Goal: Task Accomplishment & Management: Manage account settings

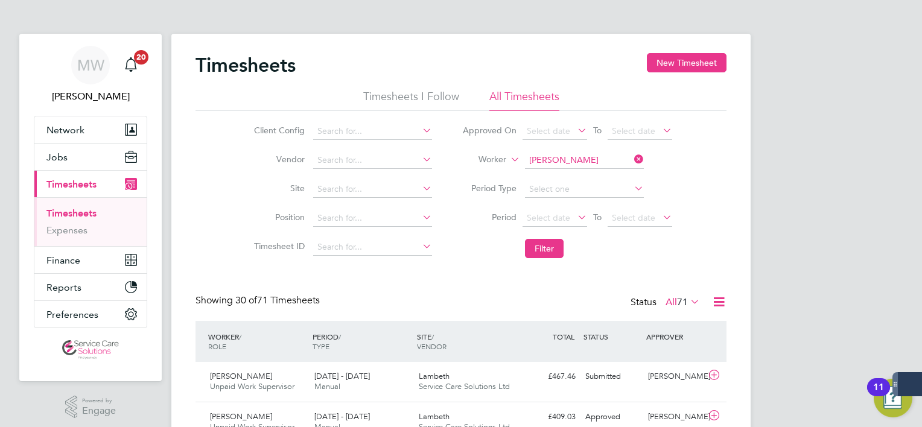
click at [632, 157] on icon at bounding box center [632, 159] width 0 height 17
click at [602, 162] on input at bounding box center [584, 160] width 119 height 17
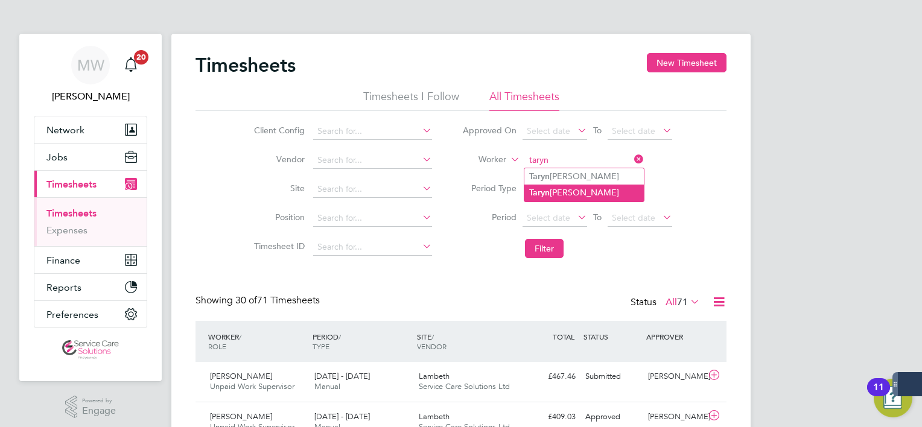
click at [587, 193] on li "Taryn Harris" at bounding box center [583, 193] width 119 height 16
type input "[PERSON_NAME]"
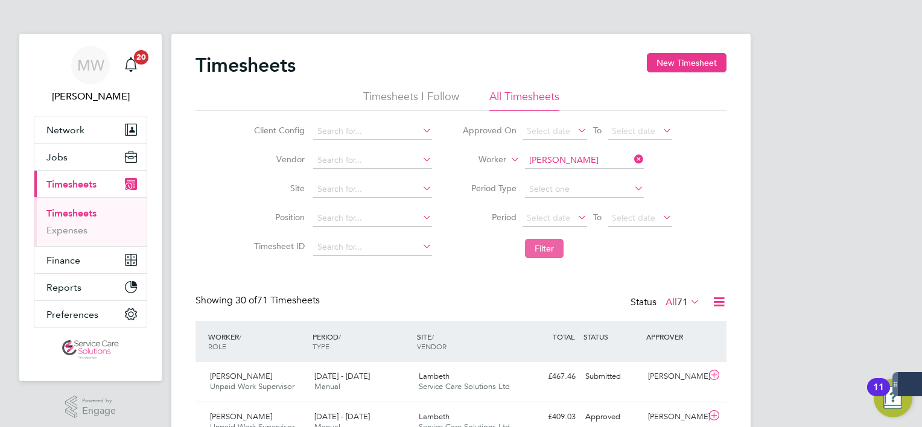
click at [559, 239] on button "Filter" at bounding box center [544, 248] width 39 height 19
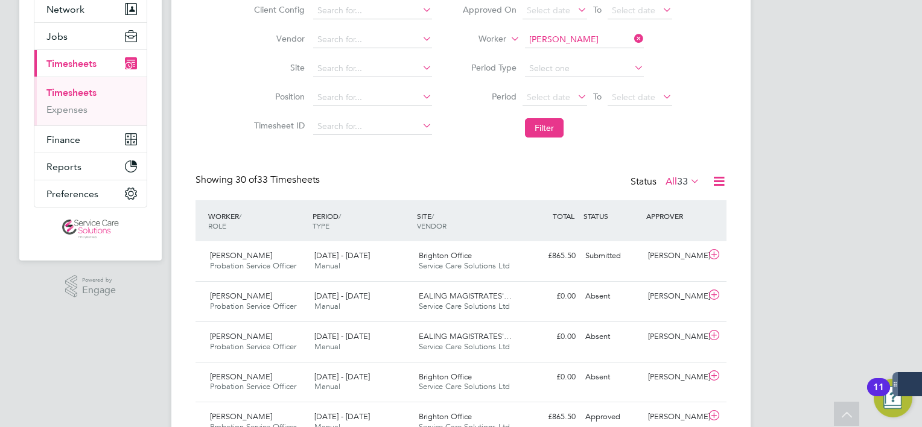
click at [493, 250] on div "Brighton Office Service Care Solutions Ltd" at bounding box center [466, 261] width 104 height 30
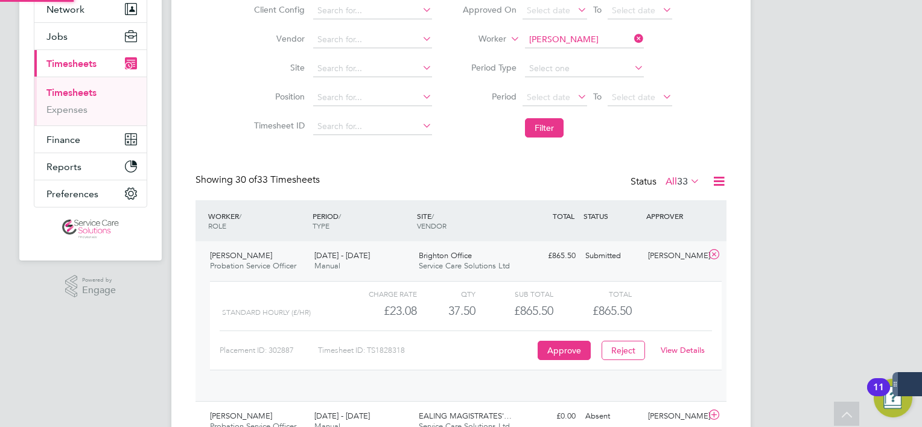
scroll to position [20, 117]
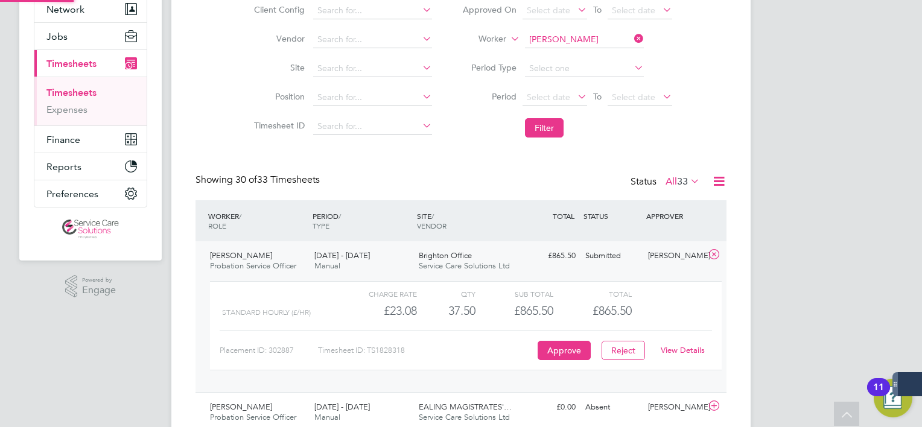
click at [493, 250] on div "Brighton Office Service Care Solutions Ltd" at bounding box center [466, 261] width 104 height 30
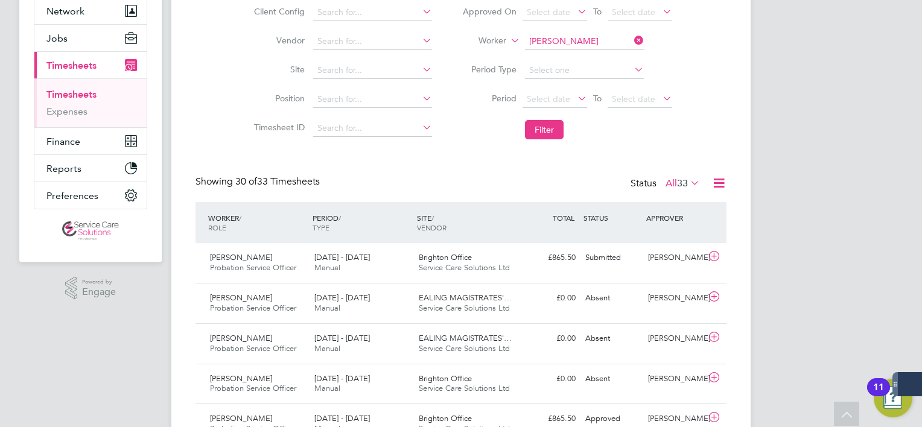
scroll to position [181, 0]
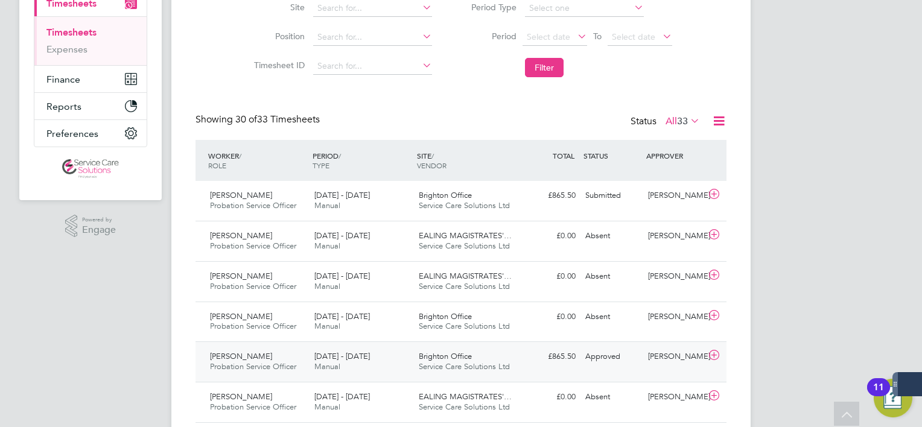
click at [556, 348] on div "£865.50 Approved" at bounding box center [549, 357] width 63 height 20
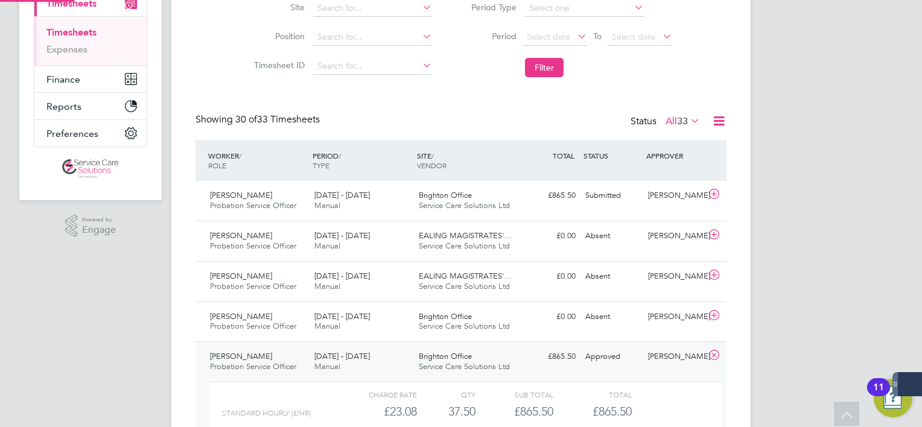
scroll to position [20, 117]
click at [556, 348] on div "£865.50 Approved" at bounding box center [549, 357] width 63 height 20
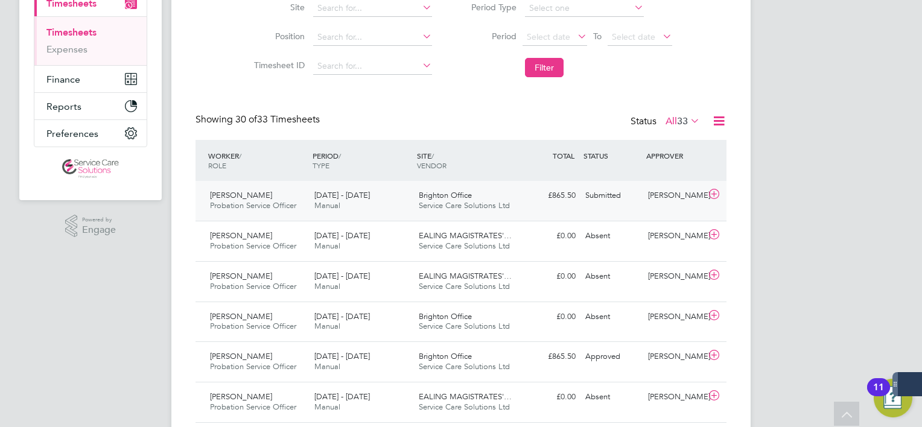
click at [598, 201] on div "Submitted" at bounding box center [611, 196] width 63 height 20
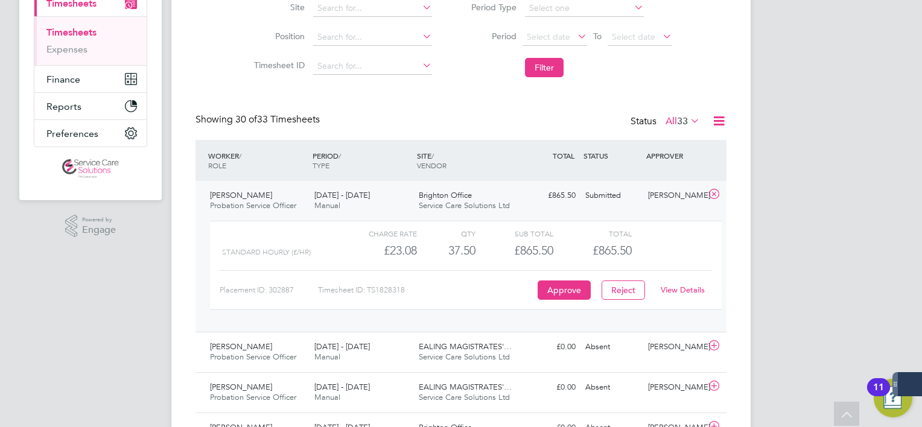
click at [684, 294] on link "View Details" at bounding box center [683, 290] width 44 height 10
click at [502, 197] on div "Brighton Office Service Care Solutions Ltd" at bounding box center [466, 201] width 104 height 30
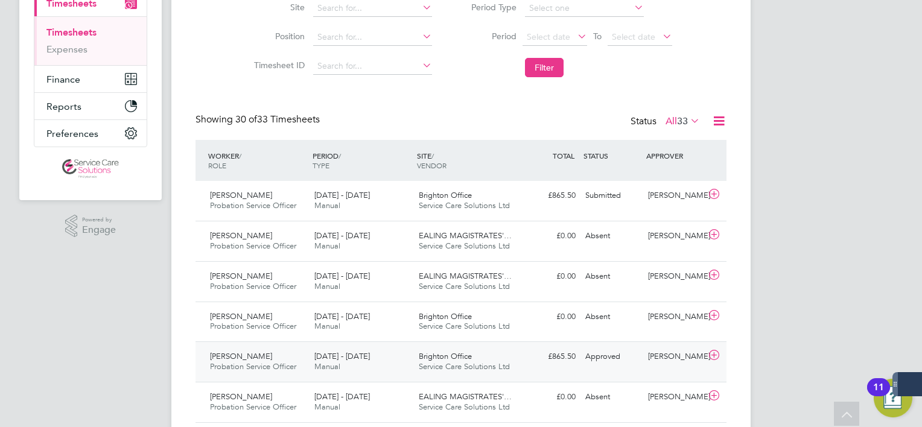
click at [584, 357] on div "Approved" at bounding box center [611, 357] width 63 height 20
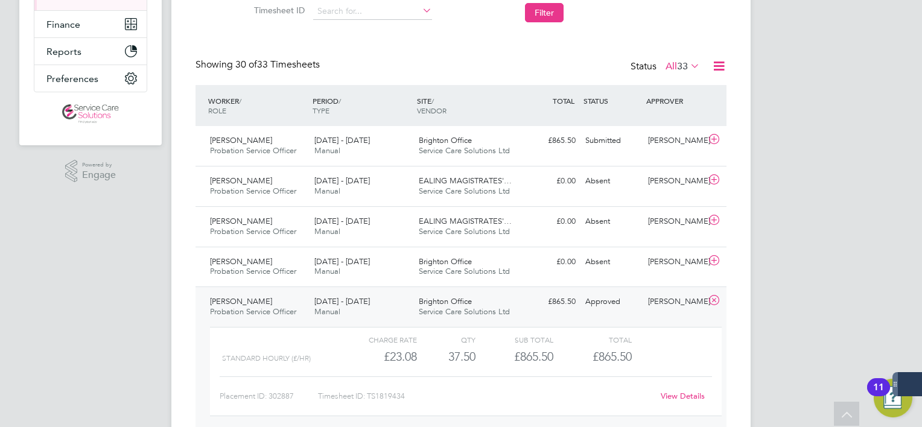
scroll to position [362, 0]
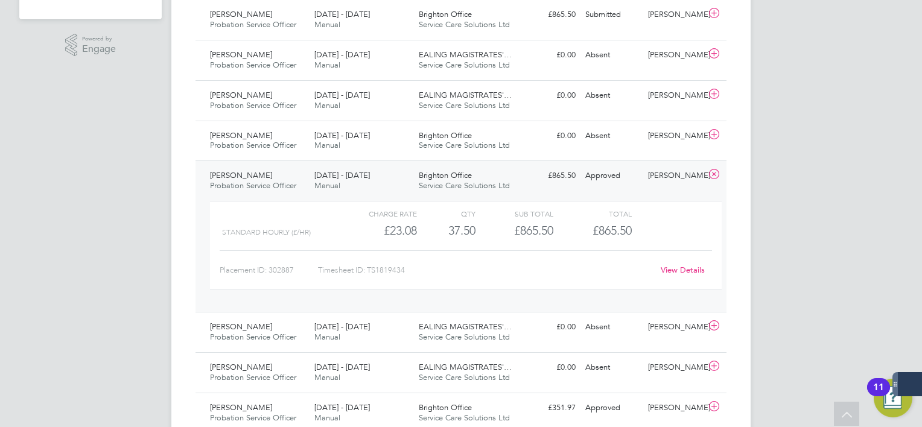
click at [678, 271] on link "View Details" at bounding box center [683, 270] width 44 height 10
click at [322, 174] on span "8 - 14 Sep 2025" at bounding box center [342, 175] width 56 height 10
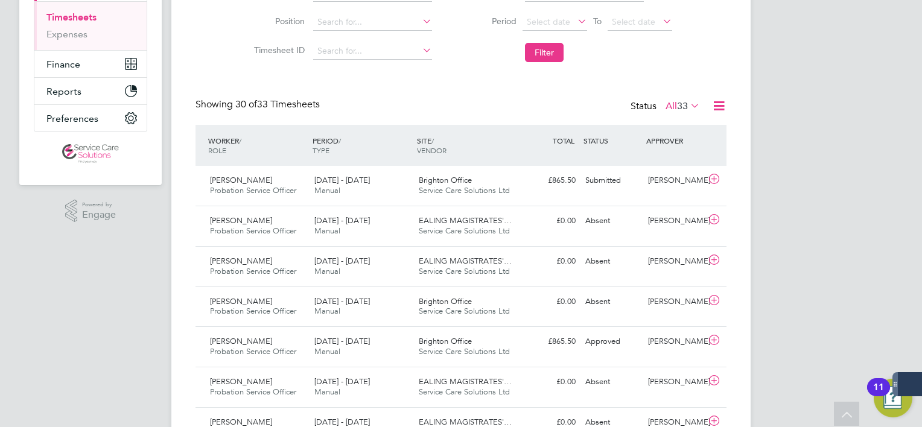
scroll to position [121, 0]
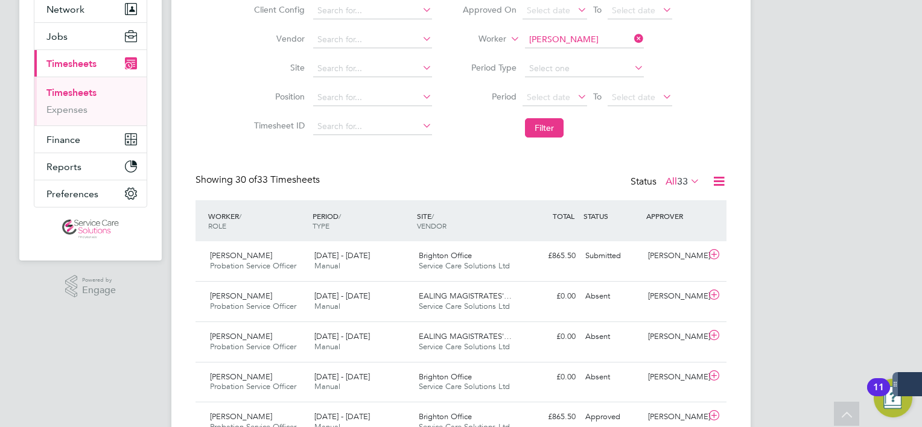
click at [632, 43] on icon at bounding box center [632, 38] width 0 height 17
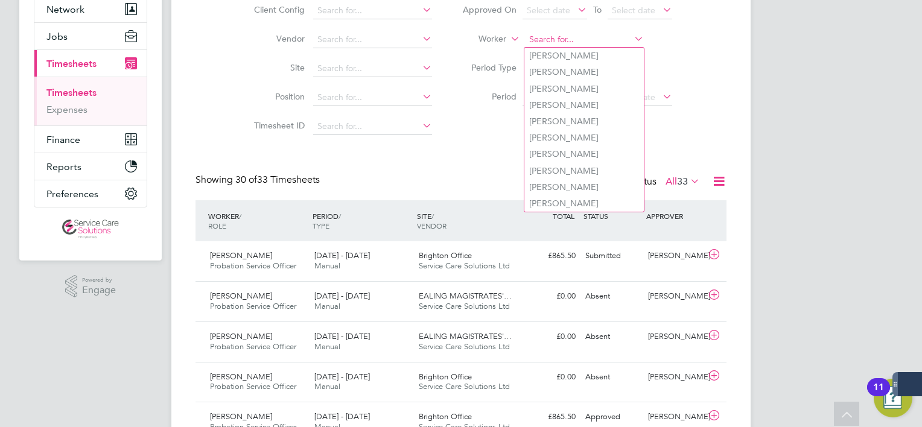
click at [620, 41] on input at bounding box center [584, 39] width 119 height 17
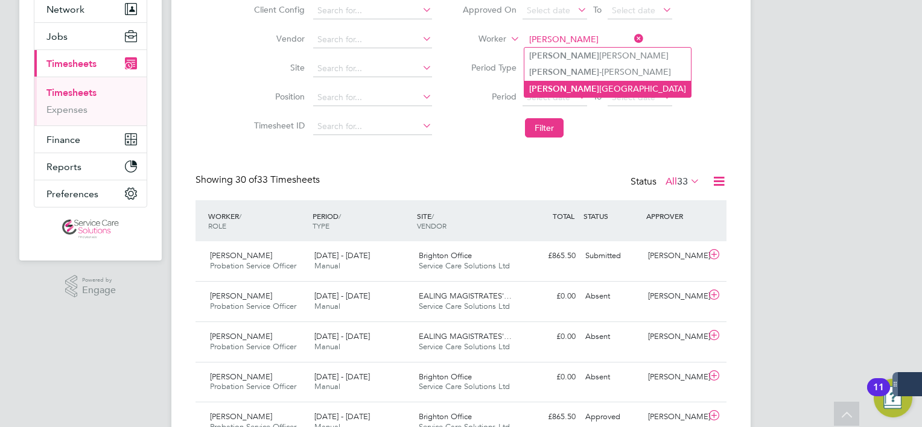
click at [585, 87] on li "Alice Newbury" at bounding box center [607, 89] width 167 height 16
type input "Alice Newbury"
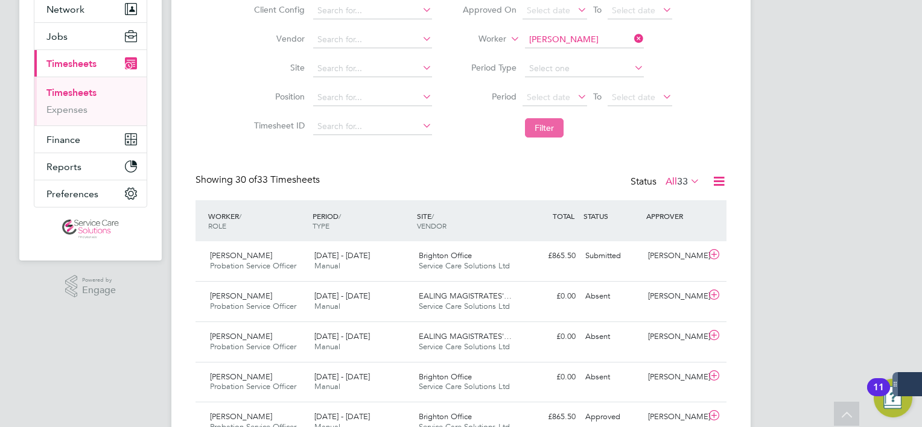
click at [546, 136] on button "Filter" at bounding box center [544, 127] width 39 height 19
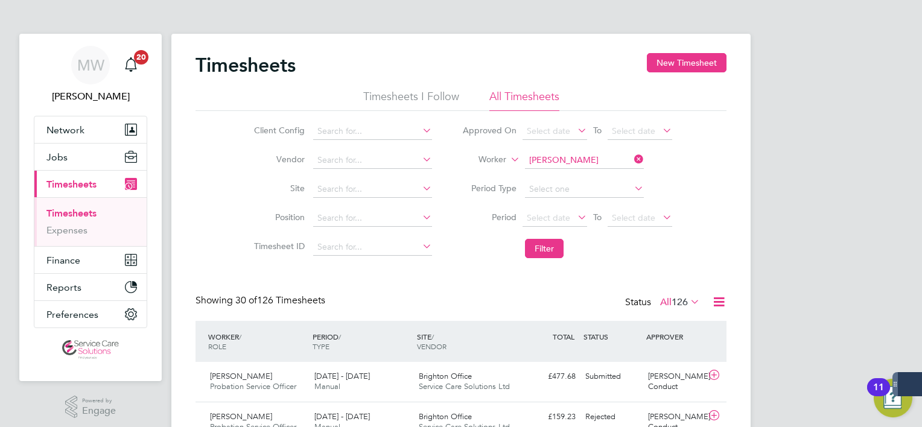
click at [632, 156] on icon at bounding box center [632, 159] width 0 height 17
click at [624, 156] on input at bounding box center [584, 160] width 119 height 17
click at [590, 209] on li "Karen Elizabeth Anderson" at bounding box center [598, 210] width 149 height 16
type input "Karen Elizabeth Anderson"
click at [546, 249] on button "Filter" at bounding box center [544, 248] width 39 height 19
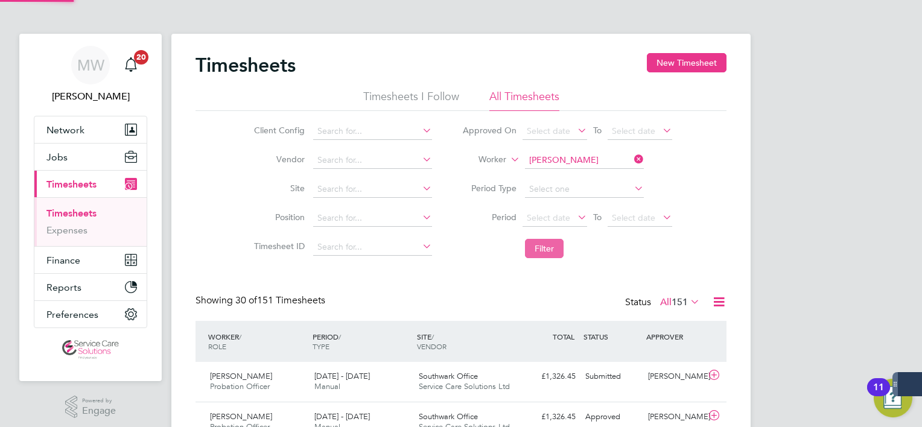
scroll to position [30, 105]
click at [511, 374] on div "Southwark Office Service Care Solutions Ltd" at bounding box center [466, 382] width 104 height 30
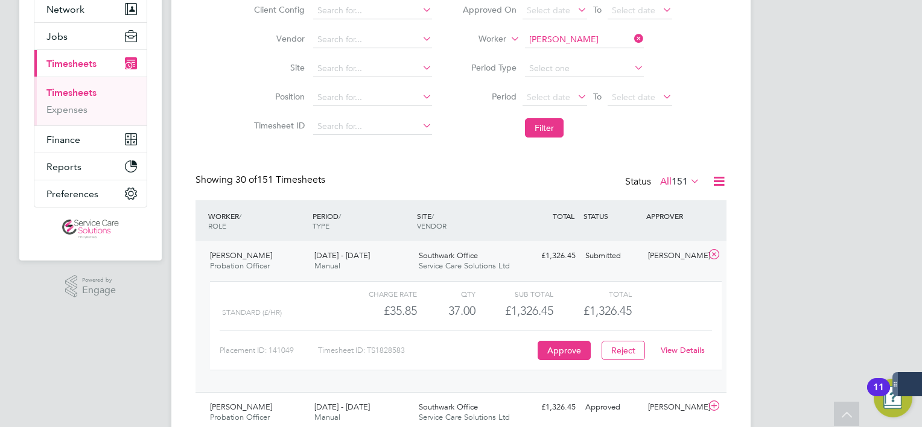
click at [685, 350] on link "View Details" at bounding box center [683, 350] width 44 height 10
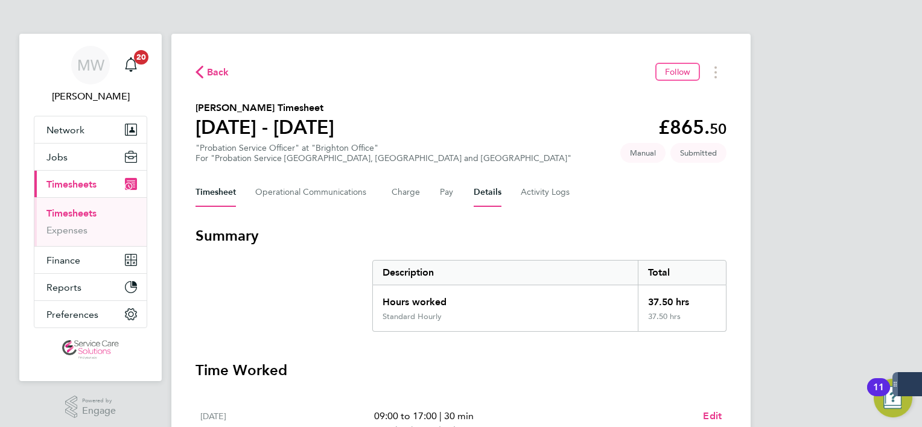
click at [485, 191] on button "Details" at bounding box center [488, 192] width 28 height 29
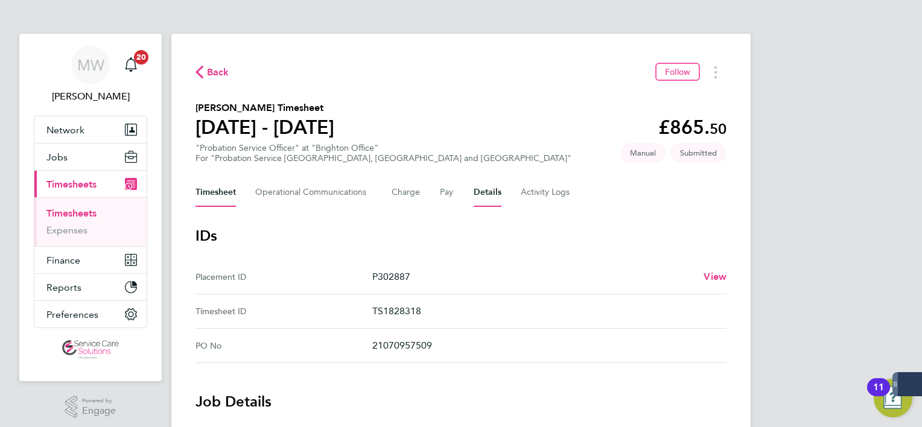
click at [218, 197] on button "Timesheet" at bounding box center [216, 192] width 40 height 29
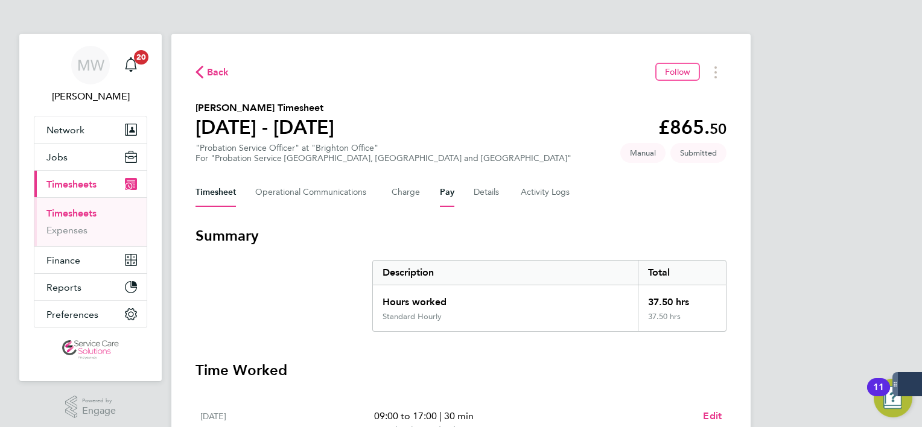
click at [447, 192] on button "Pay" at bounding box center [447, 192] width 14 height 29
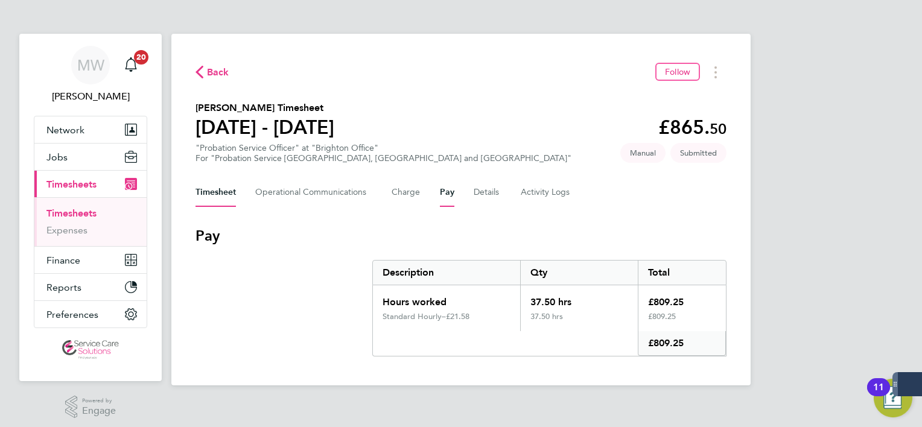
click at [214, 192] on button "Timesheet" at bounding box center [216, 192] width 40 height 29
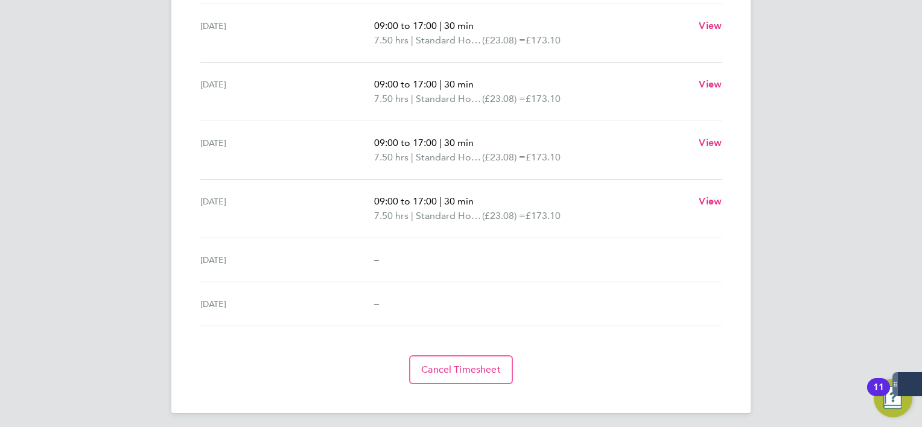
scroll to position [150, 0]
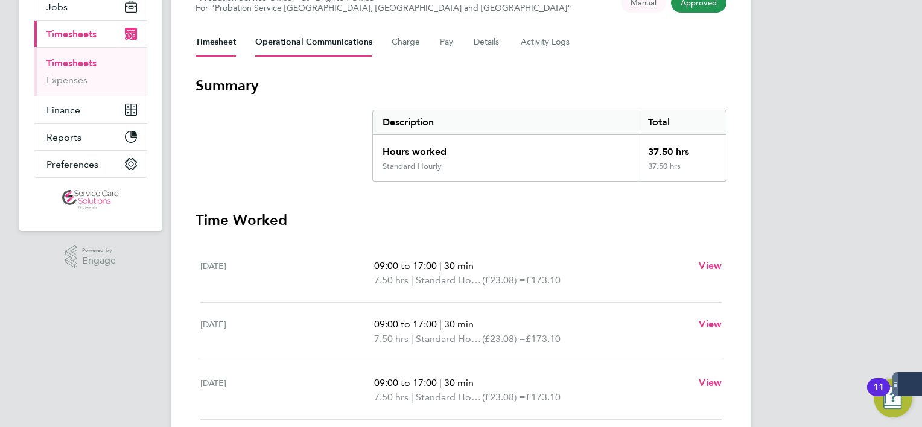
click at [290, 51] on Communications-tab "Operational Communications" at bounding box center [313, 42] width 117 height 29
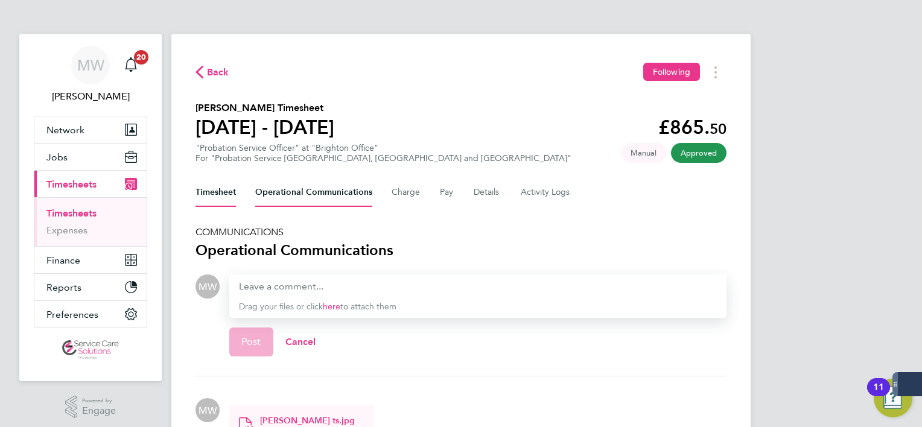
click at [218, 199] on button "Timesheet" at bounding box center [216, 192] width 40 height 29
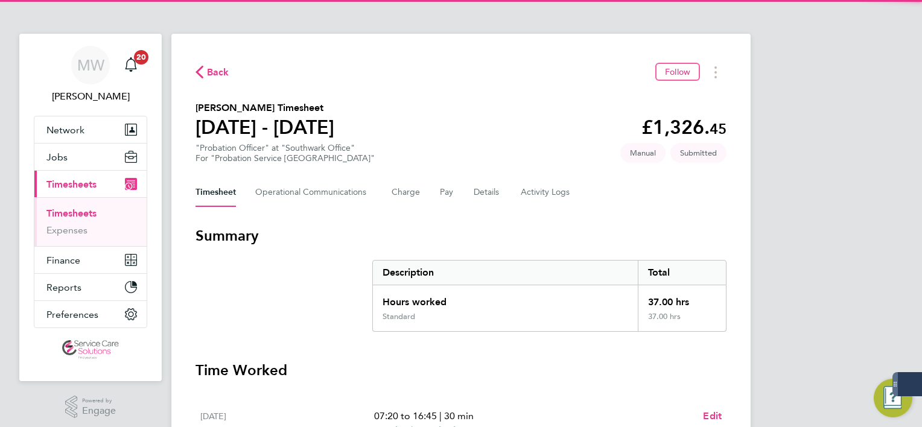
click at [500, 199] on div "Timesheet Operational Communications Charge Pay Details Activity Logs" at bounding box center [461, 192] width 531 height 29
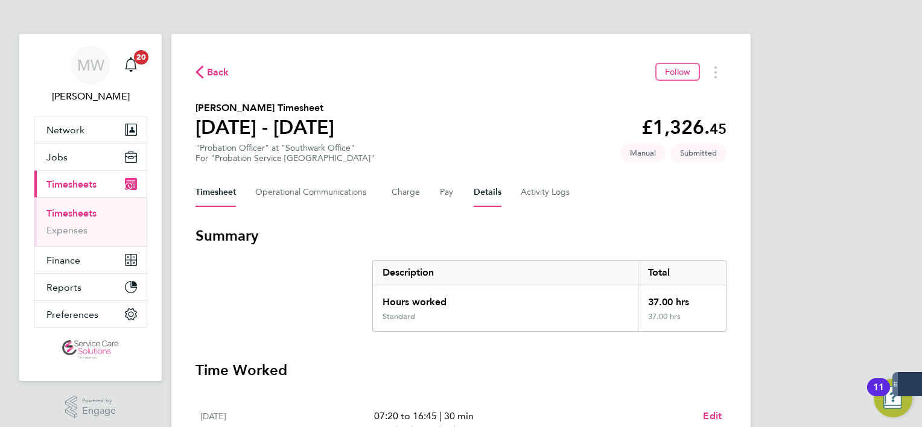
click at [477, 185] on button "Details" at bounding box center [488, 192] width 28 height 29
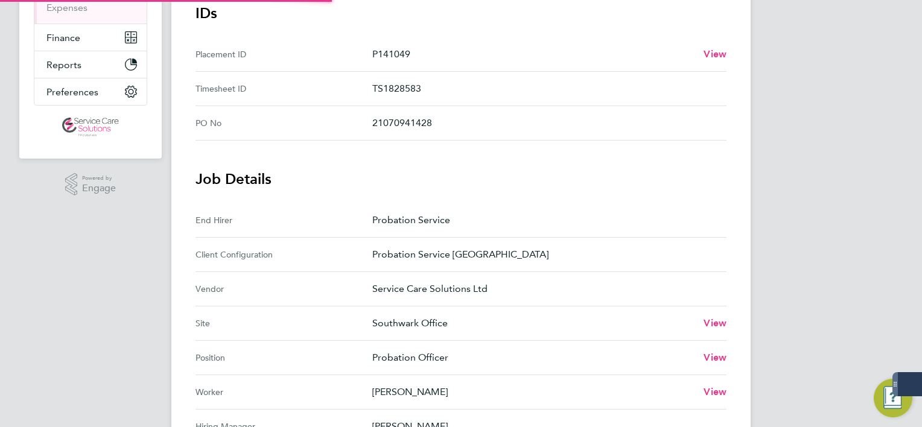
scroll to position [362, 0]
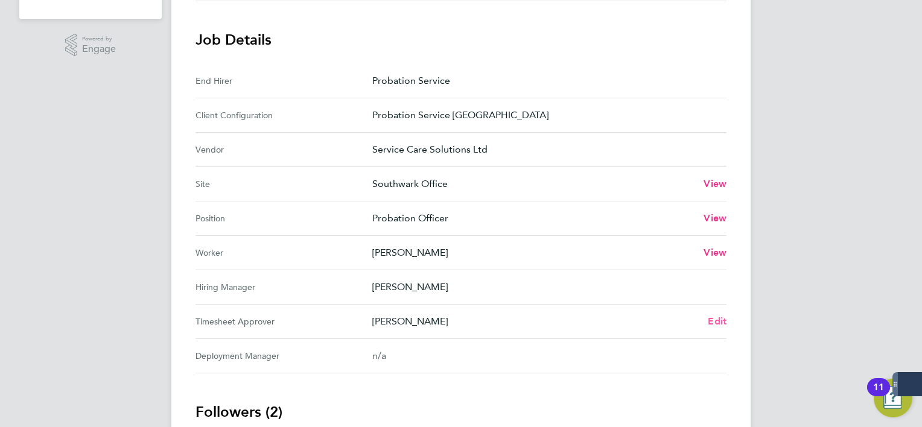
click at [715, 320] on span "Edit" at bounding box center [717, 321] width 19 height 11
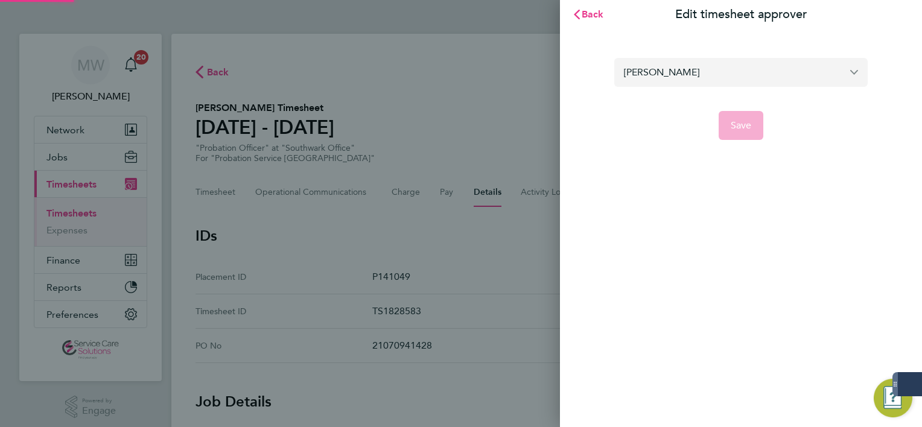
click at [658, 82] on input "Max Burrell" at bounding box center [740, 72] width 253 height 28
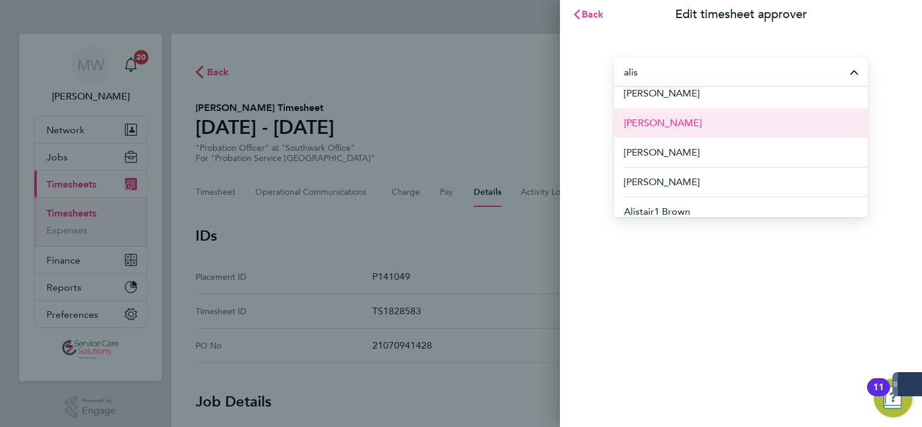
scroll to position [135, 0]
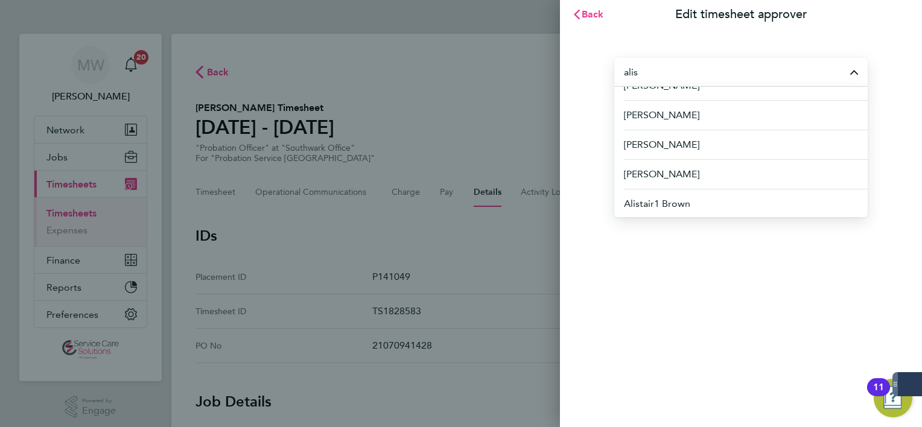
drag, startPoint x: 681, startPoint y: 72, endPoint x: 519, endPoint y: 68, distance: 161.8
click at [520, 69] on div "Back Edit timesheet approver alis Alison Cullen Alison Hardy Alison Hunt Alison…" at bounding box center [461, 213] width 922 height 427
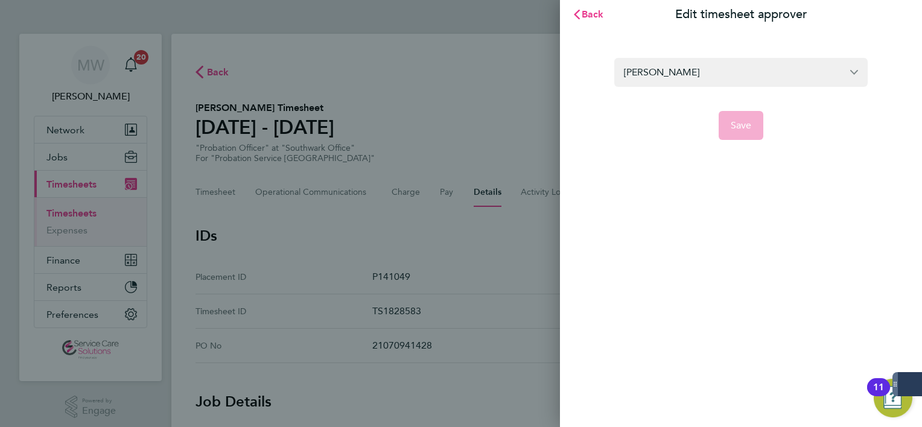
drag, startPoint x: 682, startPoint y: 68, endPoint x: 417, endPoint y: 82, distance: 265.3
click at [418, 82] on div "Back Edit timesheet approver Max Burrell Save" at bounding box center [461, 213] width 922 height 427
type input "brown"
drag, startPoint x: 685, startPoint y: 74, endPoint x: 514, endPoint y: 72, distance: 171.4
click at [521, 72] on div "Back Edit timesheet approver brown Save" at bounding box center [461, 213] width 922 height 427
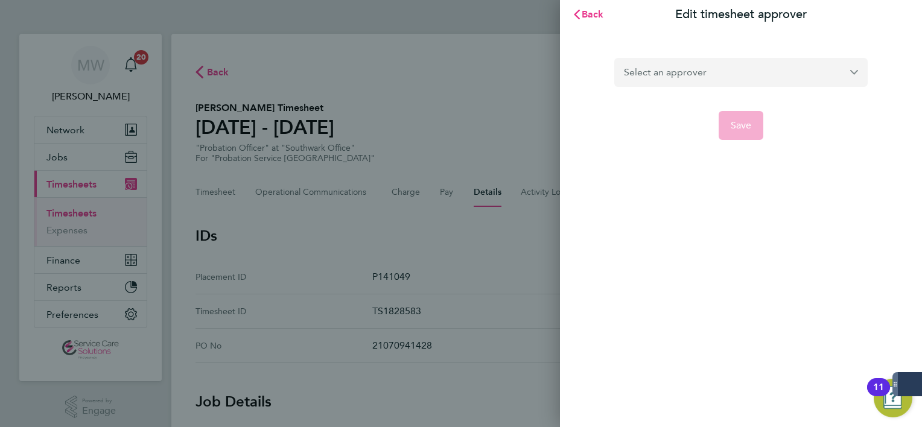
click at [643, 78] on input "text" at bounding box center [740, 72] width 253 height 28
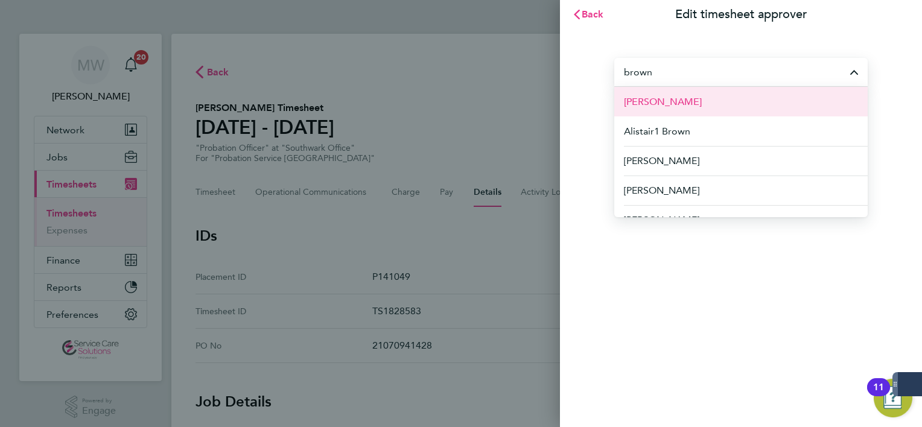
click at [649, 103] on span "Alastair Brown" at bounding box center [663, 102] width 78 height 14
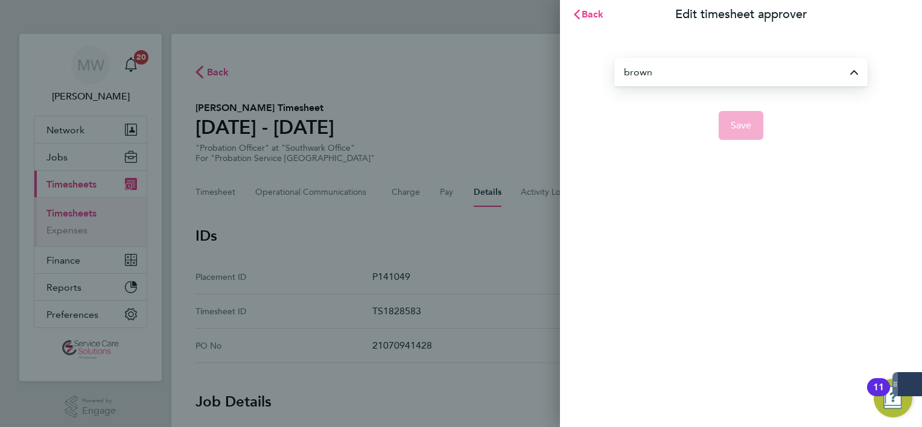
type input "Alastair Brown"
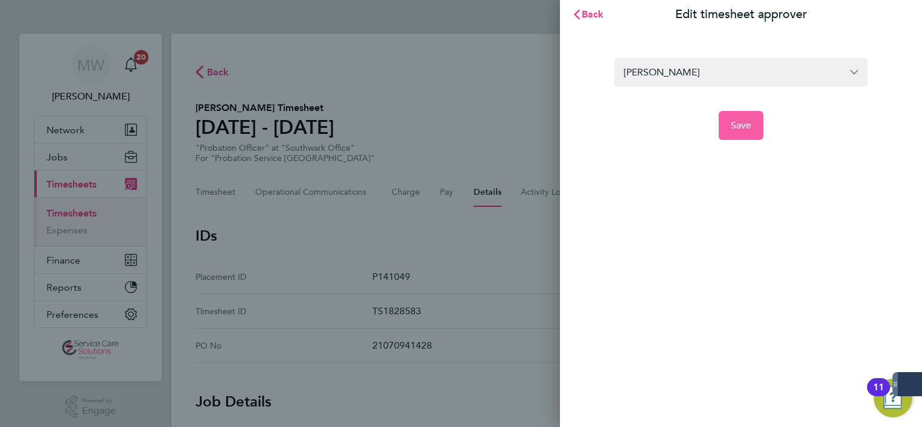
click at [758, 139] on button "Save" at bounding box center [741, 125] width 45 height 29
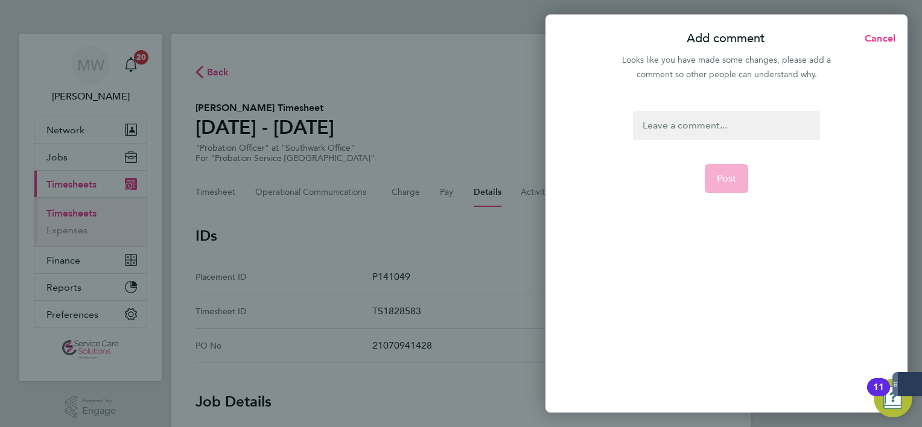
click at [693, 129] on div at bounding box center [726, 125] width 186 height 29
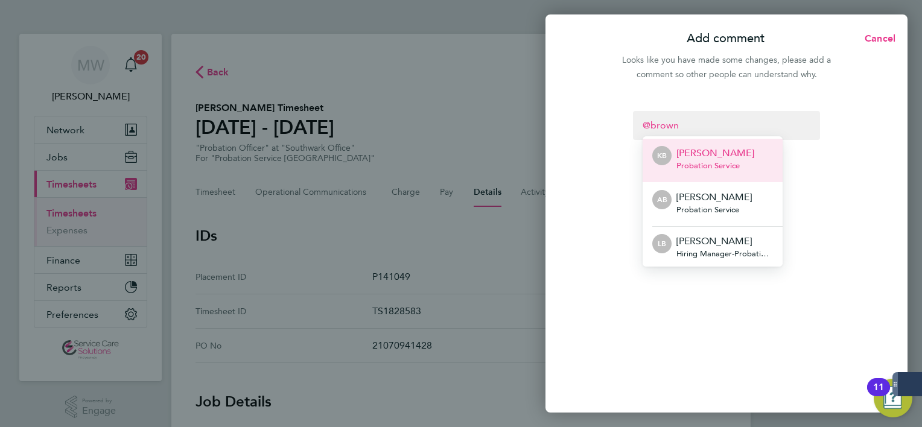
scroll to position [265, 0]
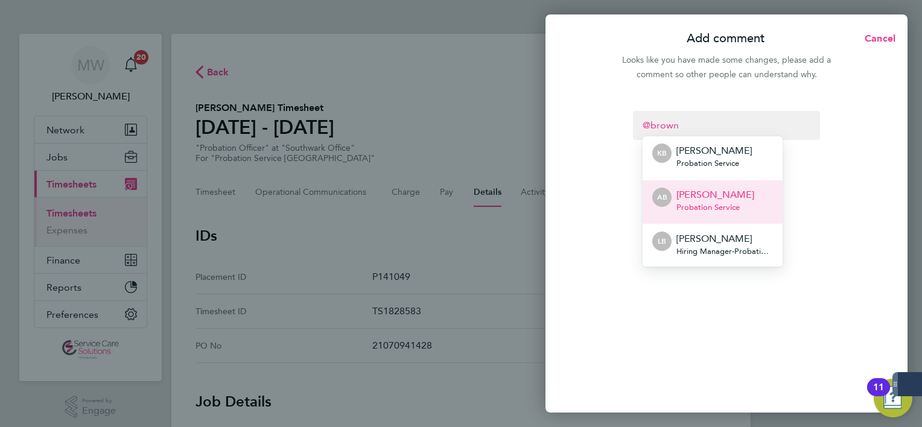
click at [723, 193] on p "Alastair Brown" at bounding box center [715, 195] width 78 height 14
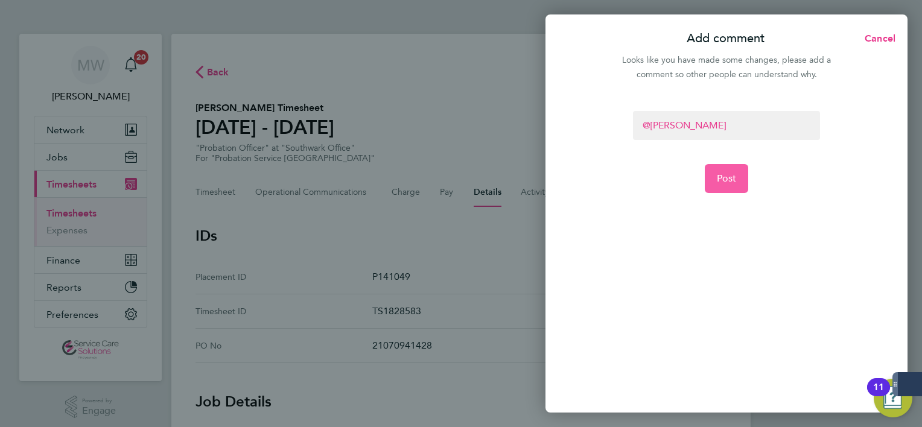
click at [722, 167] on button "Post" at bounding box center [727, 178] width 44 height 29
